Goal: Information Seeking & Learning: Find specific fact

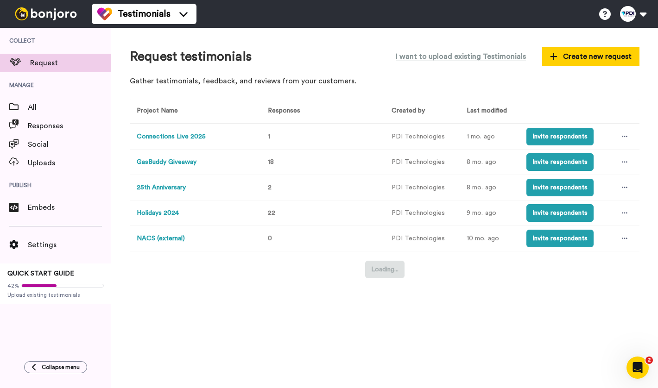
click at [169, 136] on button "Connections Live 2025" at bounding box center [171, 137] width 69 height 10
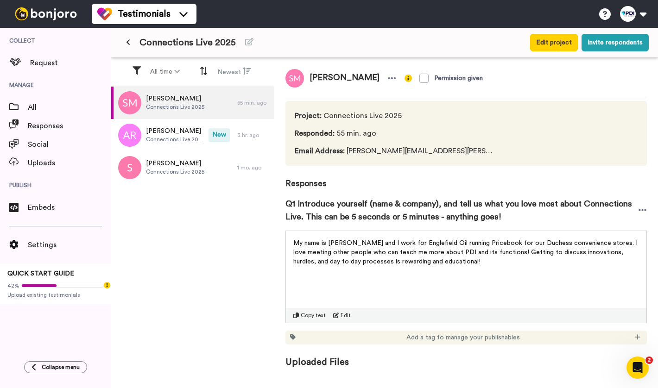
drag, startPoint x: 374, startPoint y: 77, endPoint x: 311, endPoint y: 76, distance: 63.0
click at [311, 76] on span "Stephanie Mason" at bounding box center [344, 78] width 81 height 19
copy span "Stephanie Mason"
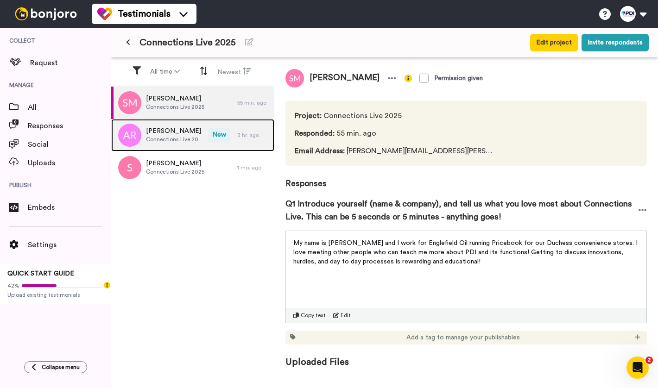
click at [169, 140] on span "Connections Live 2025" at bounding box center [175, 139] width 58 height 7
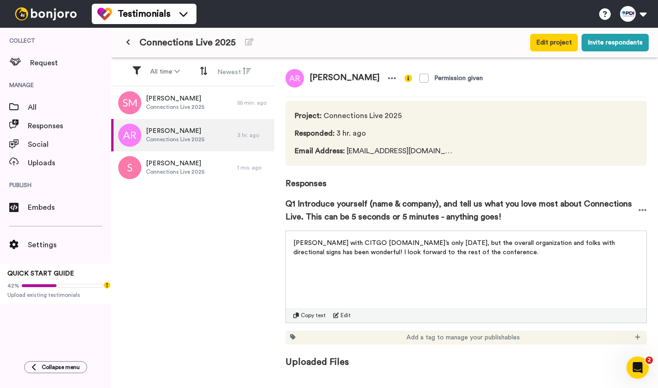
drag, startPoint x: 373, startPoint y: 79, endPoint x: 307, endPoint y: 80, distance: 66.3
click at [306, 80] on span "Amanda Rackliff" at bounding box center [344, 78] width 81 height 19
copy span "Amanda Rackliff"
